Goal: Task Accomplishment & Management: Use online tool/utility

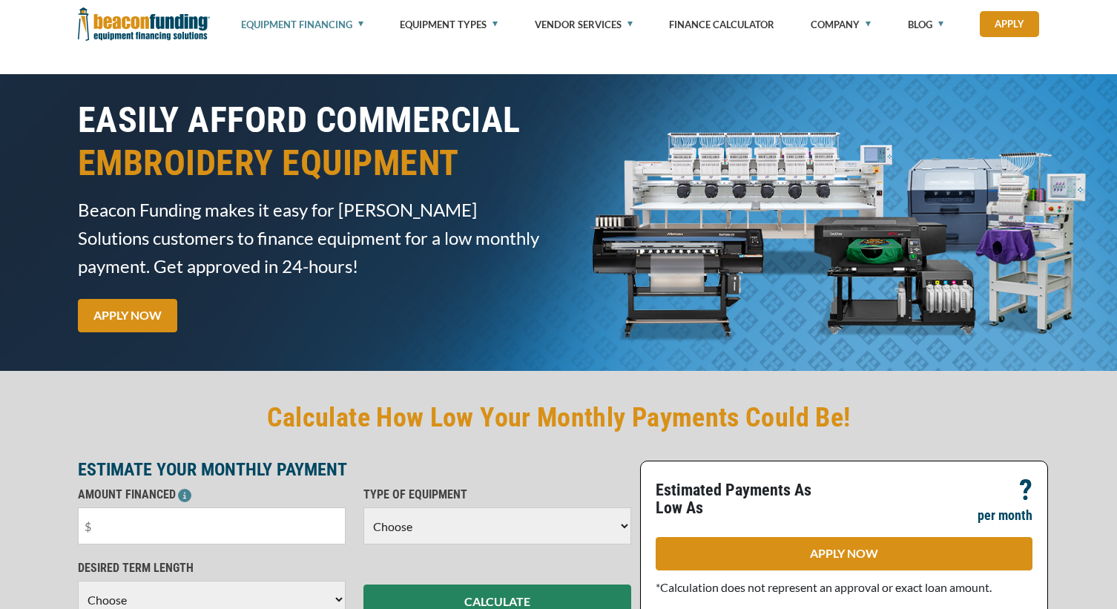
click at [158, 507] on input "text" at bounding box center [212, 525] width 268 height 37
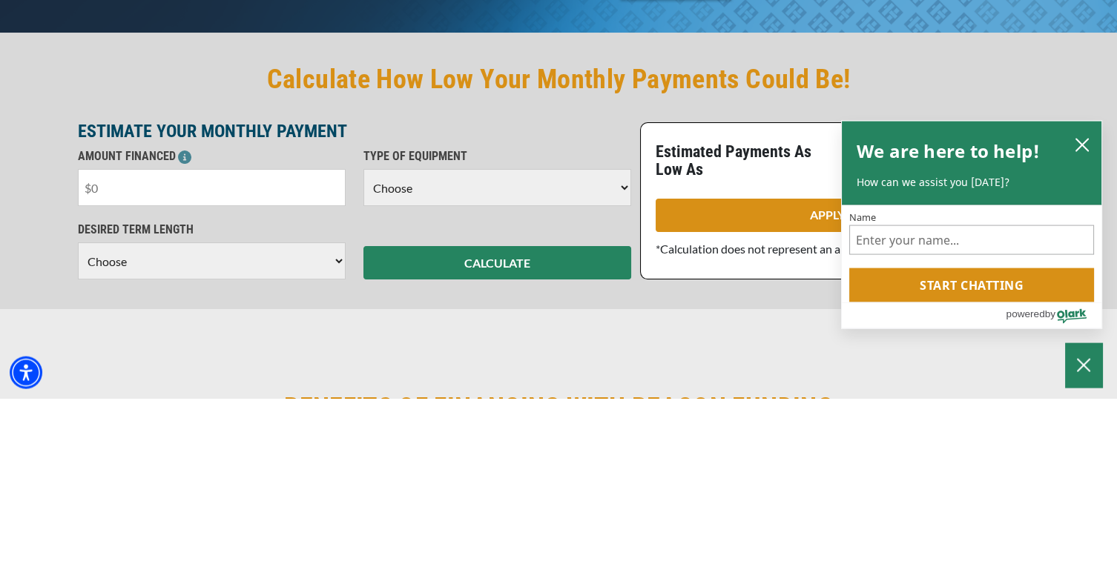
scroll to position [170, 0]
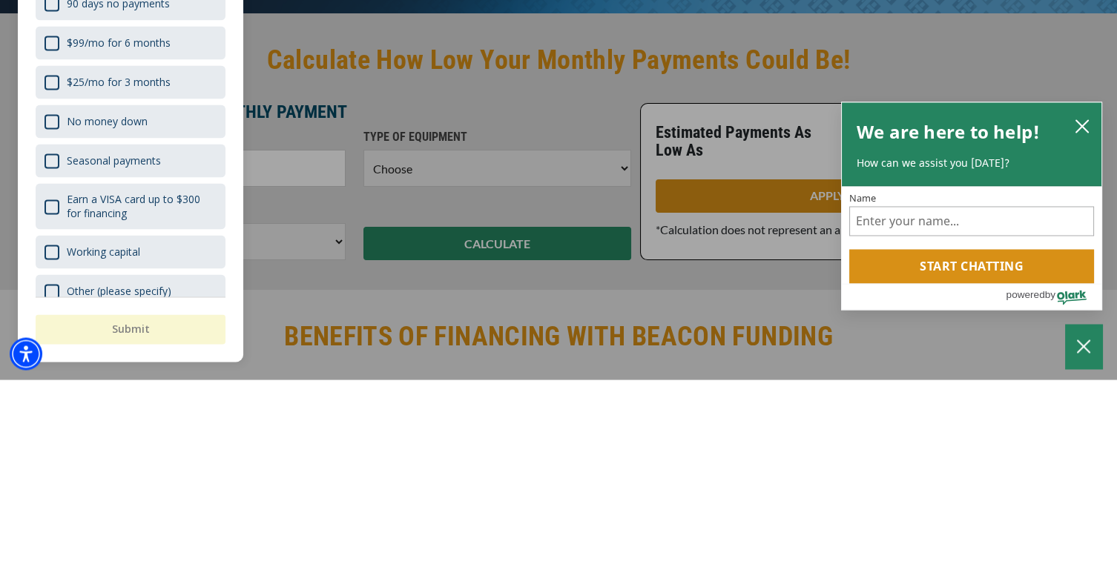
type input "$30,000"
click at [1084, 318] on icon "close chatbox" at bounding box center [1082, 314] width 12 height 12
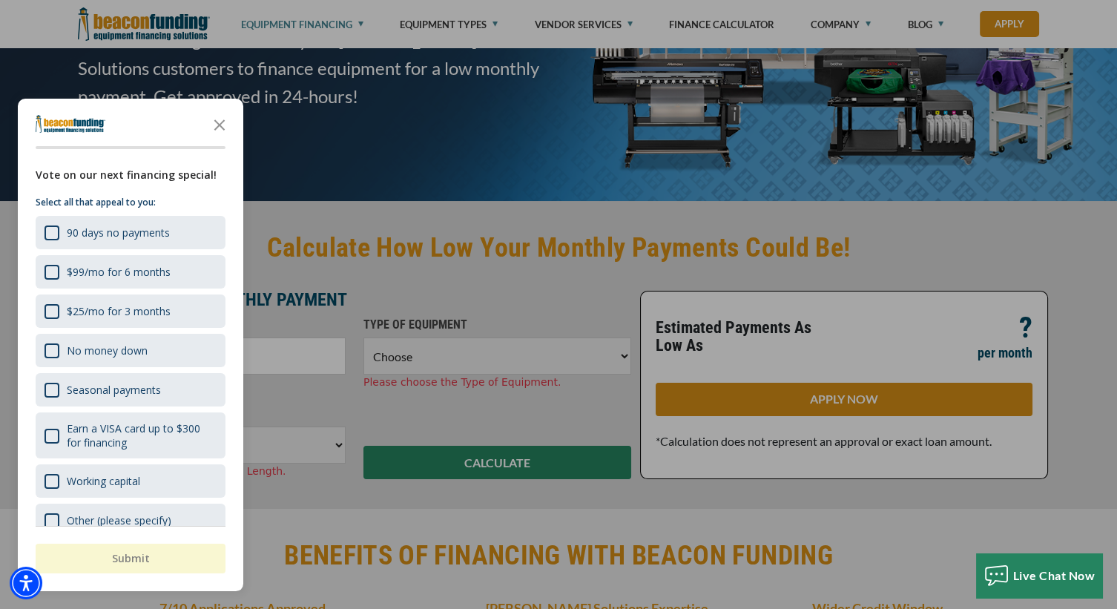
scroll to position [16, 0]
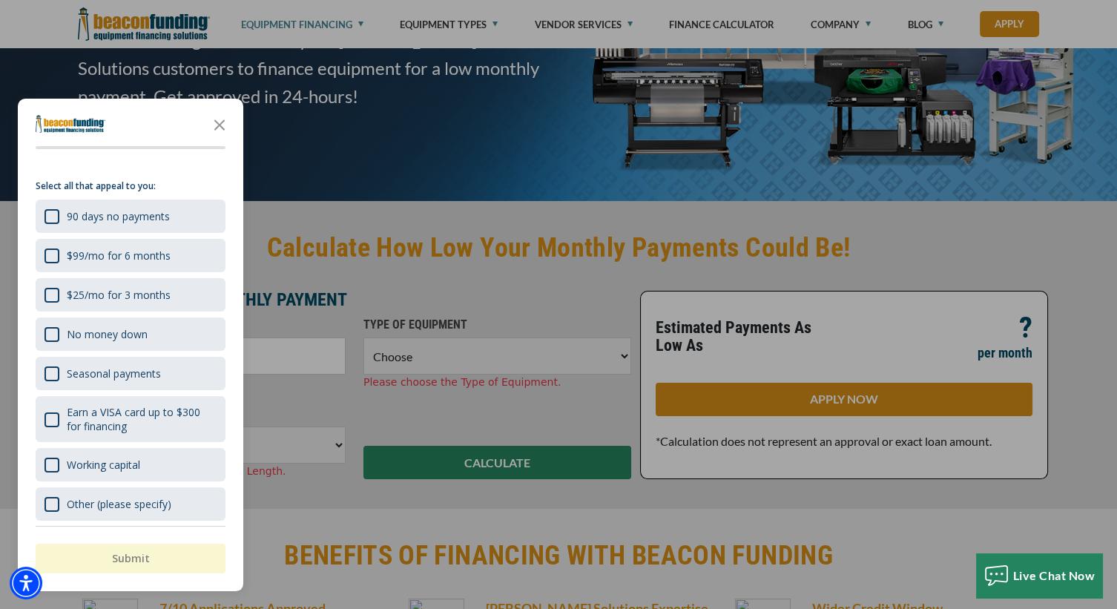
click at [50, 463] on div "Survey" at bounding box center [52, 465] width 15 height 15
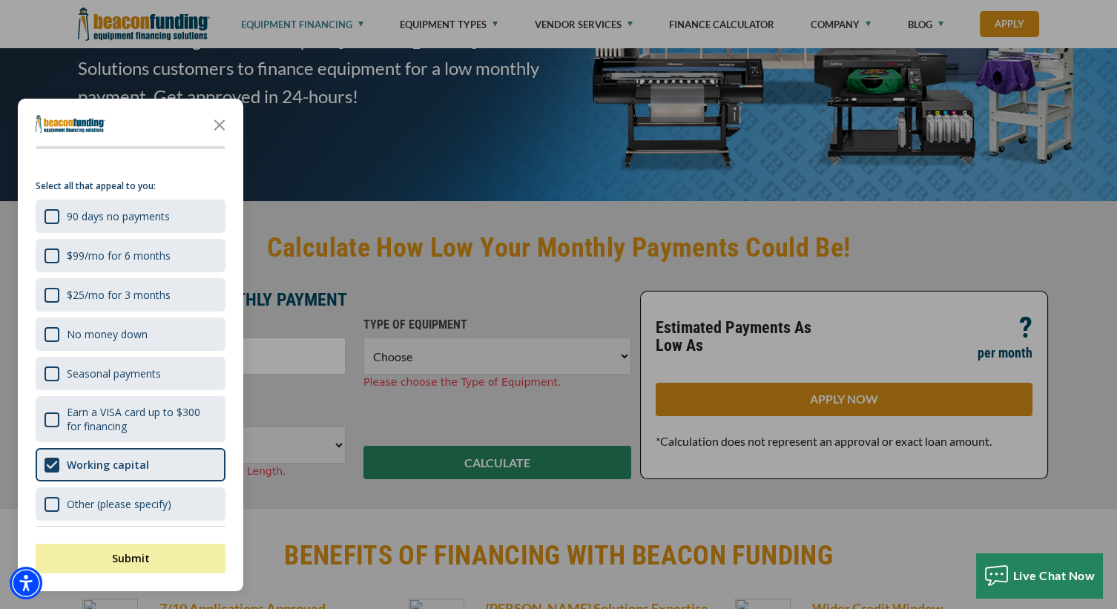
click at [128, 557] on button "Submit" at bounding box center [131, 559] width 190 height 30
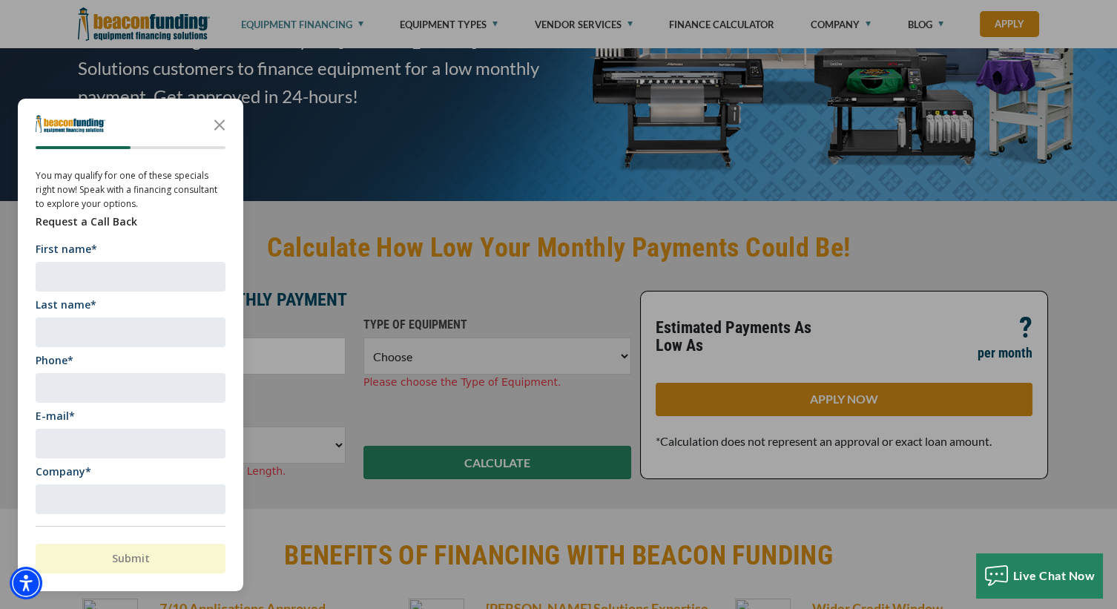
scroll to position [0, 0]
click at [1030, 260] on div at bounding box center [558, 304] width 1117 height 609
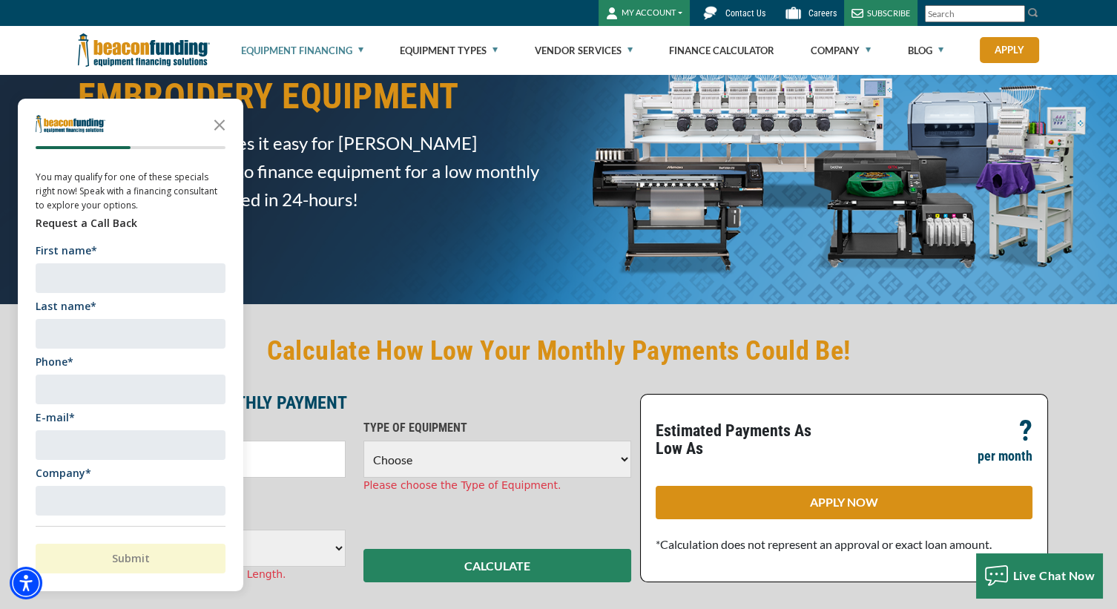
scroll to position [66, 0]
click at [214, 129] on polygon "Close the survey" at bounding box center [219, 124] width 11 height 11
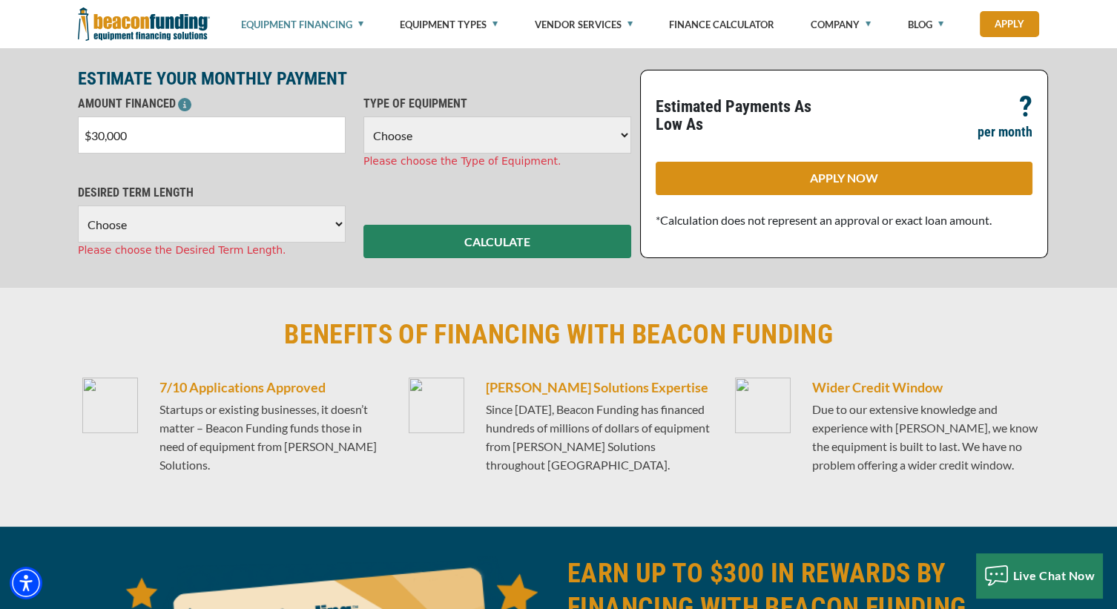
scroll to position [392, 0]
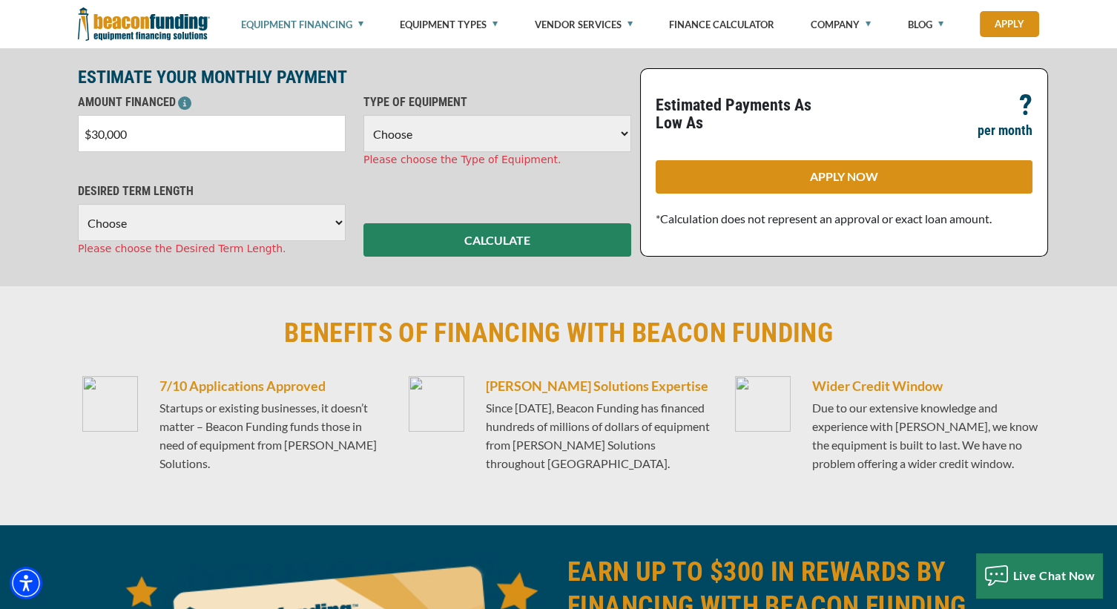
click at [116, 223] on select "Choose 36 Months 48 Months 60 Months" at bounding box center [212, 222] width 268 height 37
select select "60"
click at [78, 204] on select "Choose 36 Months 48 Months 60 Months" at bounding box center [212, 222] width 268 height 37
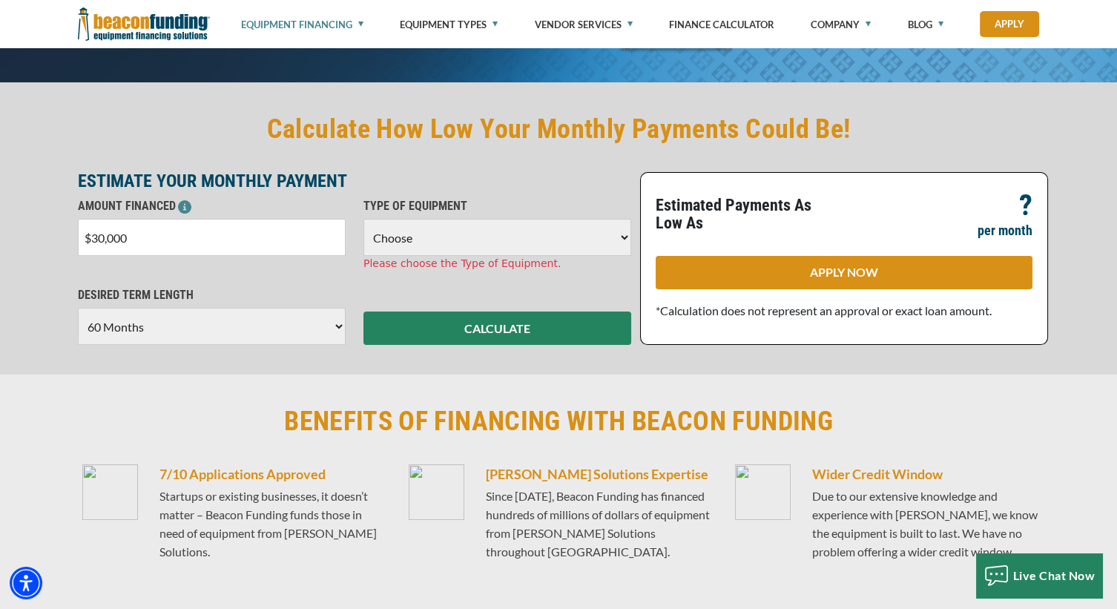
scroll to position [274, 0]
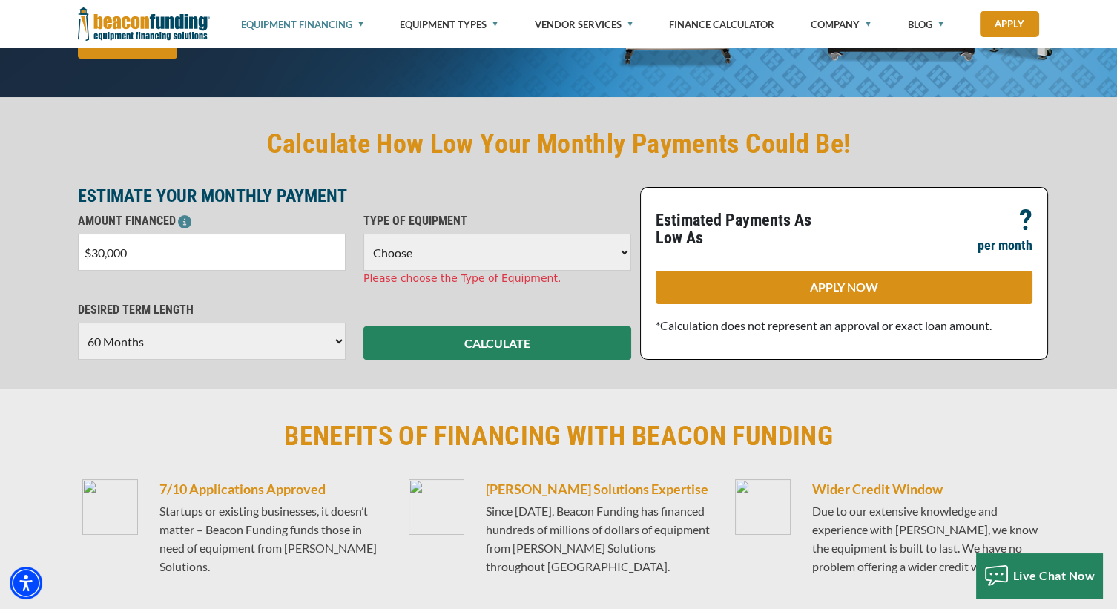
click at [391, 247] on select "Choose Backhoe Boom/Bucket Truck Chipper Commercial Mower Crane DTG/DTF Printin…" at bounding box center [497, 252] width 268 height 37
select select "1"
click at [363, 234] on select "Choose Backhoe Boom/Bucket Truck Chipper Commercial Mower Crane DTG/DTF Printin…" at bounding box center [497, 252] width 268 height 37
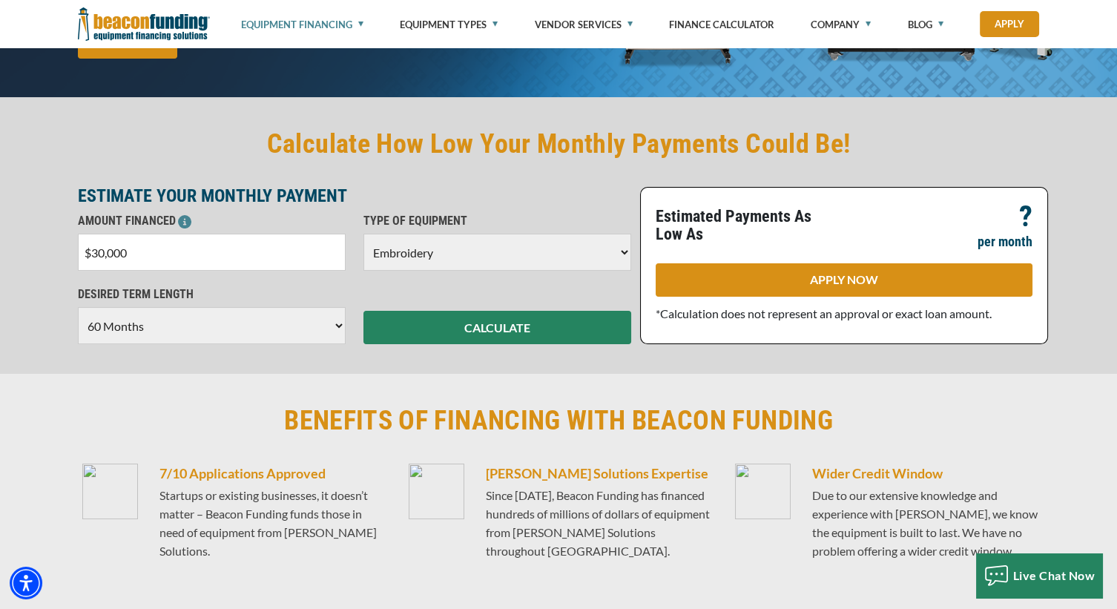
click at [418, 340] on button "CALCULATE" at bounding box center [497, 327] width 268 height 33
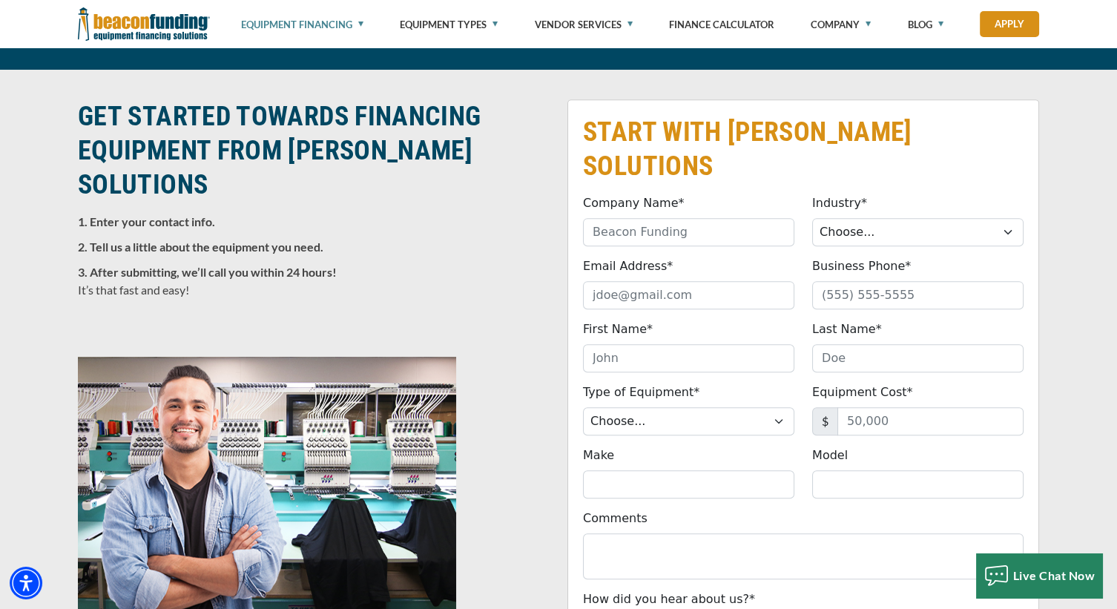
scroll to position [1287, 0]
